Goal: Information Seeking & Learning: Check status

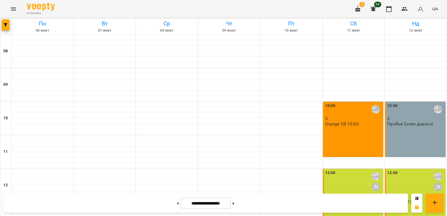
click at [359, 8] on icon "button" at bounding box center [358, 9] width 5 height 6
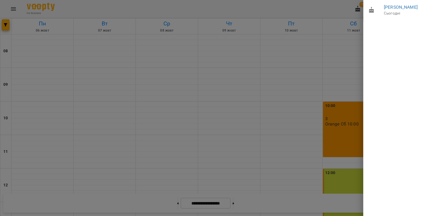
click at [331, 7] on div at bounding box center [223, 108] width 447 height 216
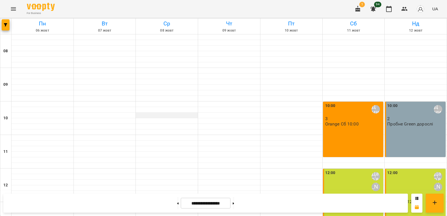
scroll to position [22, 0]
click at [11, 8] on icon "Menu" at bounding box center [13, 8] width 5 height 3
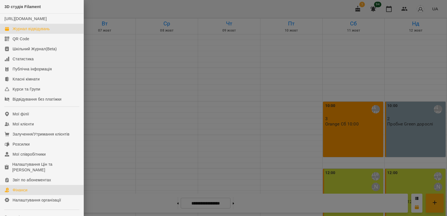
click at [16, 193] on div "Фінанси" at bounding box center [20, 190] width 15 height 6
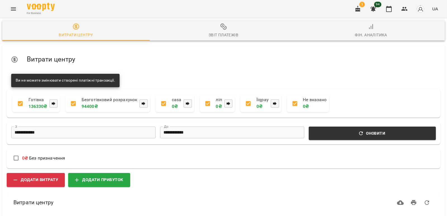
click at [222, 32] on div "Звіт платежів" at bounding box center [224, 35] width 30 height 7
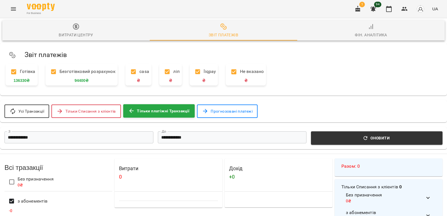
click at [45, 139] on input "**********" at bounding box center [78, 137] width 149 height 12
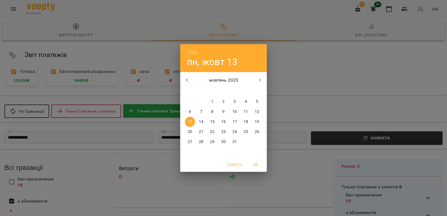
click at [248, 112] on p "11" at bounding box center [246, 112] width 4 height 6
type input "**********"
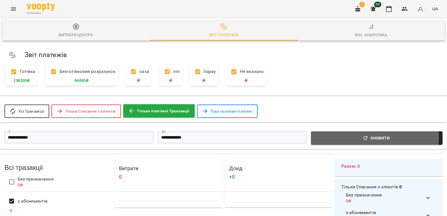
click at [366, 139] on icon "button" at bounding box center [366, 138] width 4 height 4
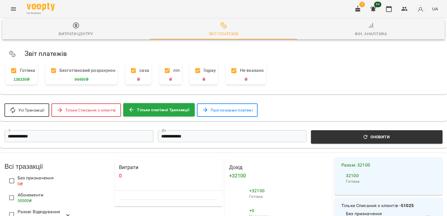
scroll to position [312, 0]
click at [369, 193] on li "50" at bounding box center [370, 195] width 16 height 10
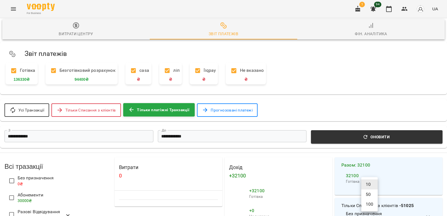
type input "**"
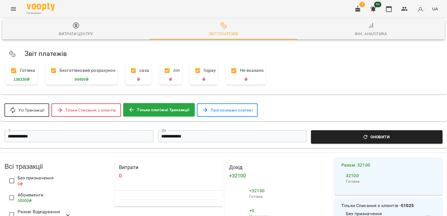
scroll to position [0, 0]
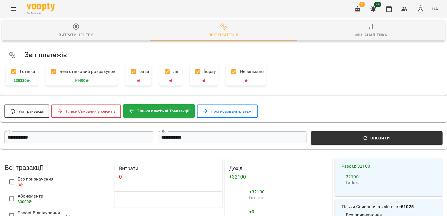
click at [10, 8] on icon "Menu" at bounding box center [13, 9] width 7 height 7
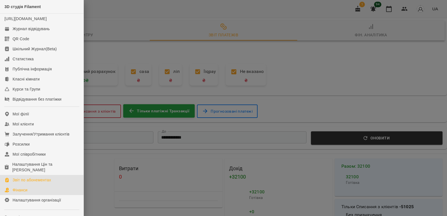
click at [42, 183] on link "Звіт по абонементах" at bounding box center [42, 180] width 84 height 10
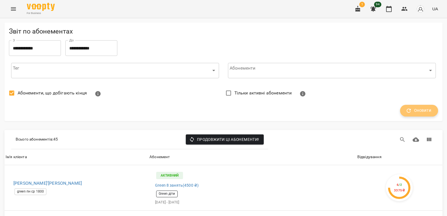
click at [415, 111] on span "Оновити" at bounding box center [419, 110] width 25 height 7
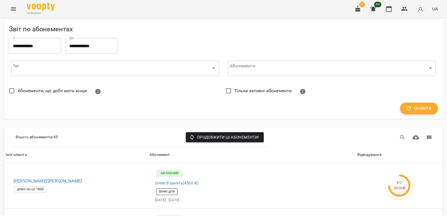
scroll to position [168, 0]
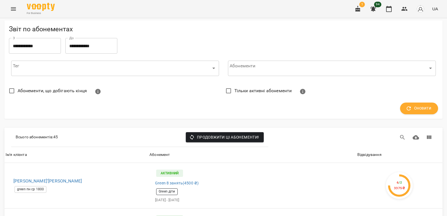
click at [13, 10] on icon "Menu" at bounding box center [13, 8] width 5 height 3
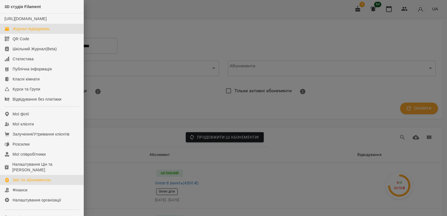
click at [29, 30] on link "Журнал відвідувань" at bounding box center [42, 29] width 84 height 10
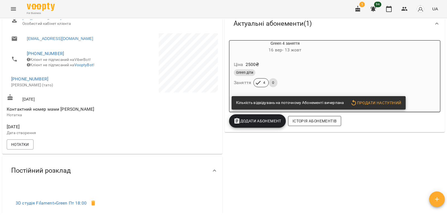
click at [305, 122] on span "Історія абонементів" at bounding box center [315, 121] width 44 height 7
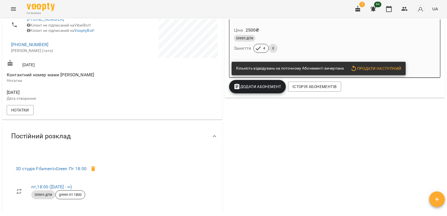
scroll to position [115, 0]
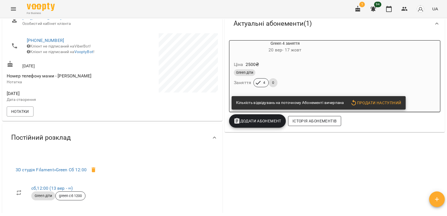
click at [305, 122] on span "Історія абонементів" at bounding box center [315, 121] width 44 height 7
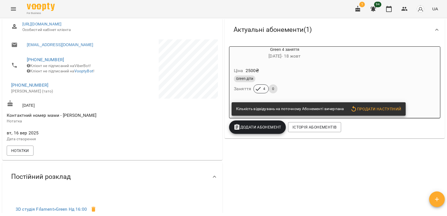
scroll to position [84, 0]
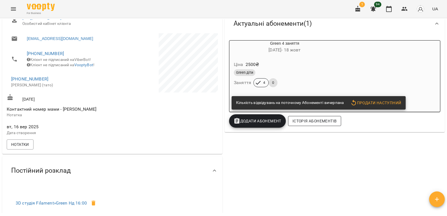
click at [310, 122] on span "Історія абонементів" at bounding box center [315, 121] width 44 height 7
